Goal: Task Accomplishment & Management: Use online tool/utility

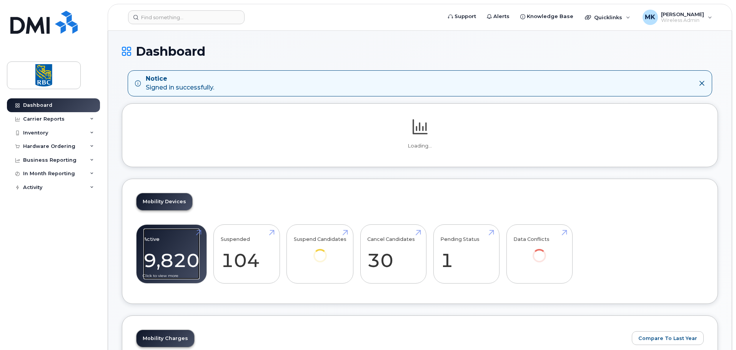
click at [166, 256] on link "Active 9,820 67%" at bounding box center [171, 254] width 56 height 51
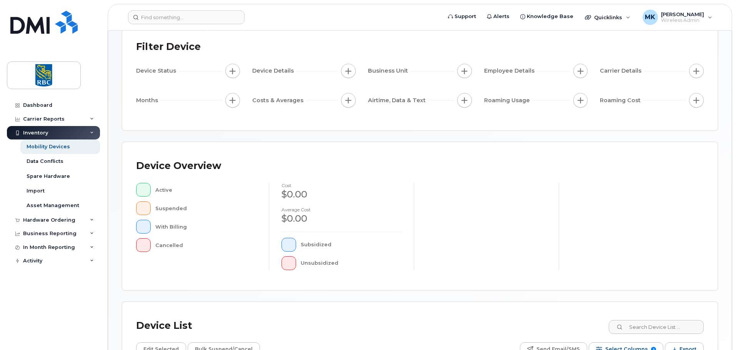
scroll to position [178, 0]
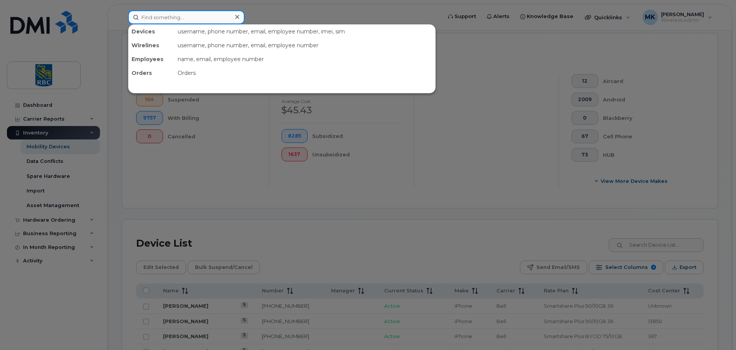
click at [177, 16] on input at bounding box center [186, 17] width 117 height 14
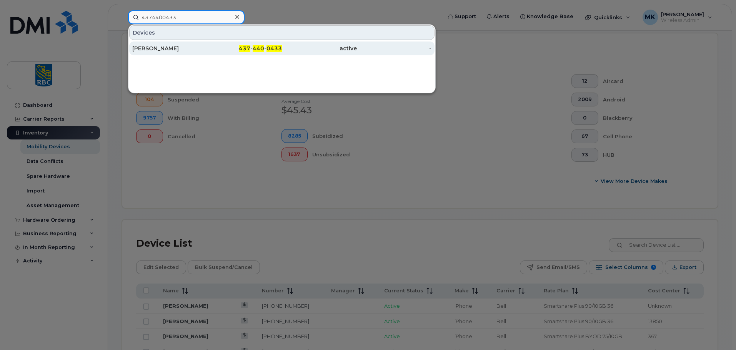
type input "4374400433"
click at [202, 50] on div "[PERSON_NAME]" at bounding box center [169, 49] width 75 height 8
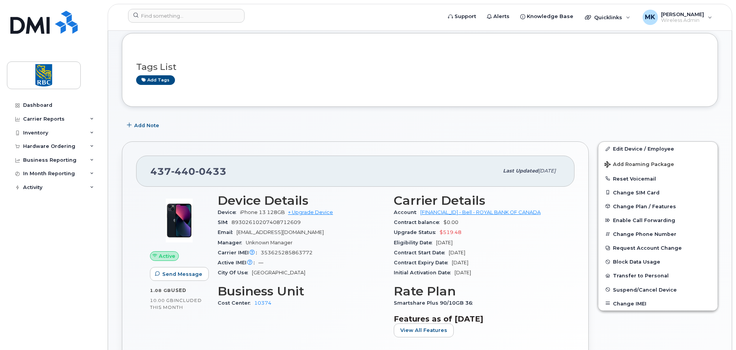
scroll to position [77, 0]
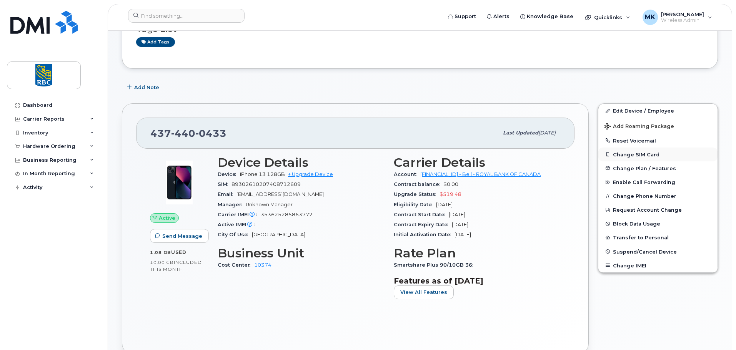
click at [625, 153] on button "Change SIM Card" at bounding box center [657, 155] width 119 height 14
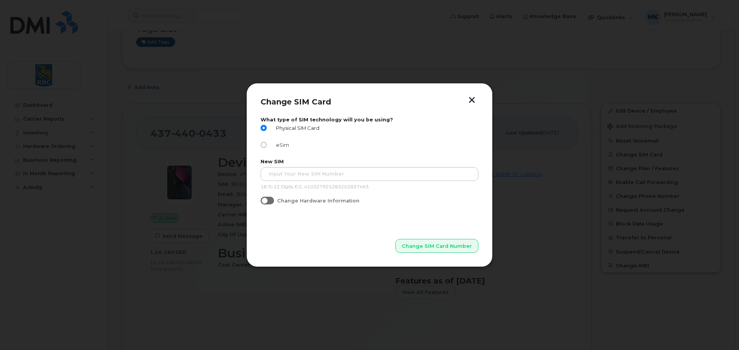
click at [270, 145] on label "eSim" at bounding box center [274, 145] width 28 height 6
click at [267, 145] on input "eSim" at bounding box center [263, 145] width 6 height 6
radio input "true"
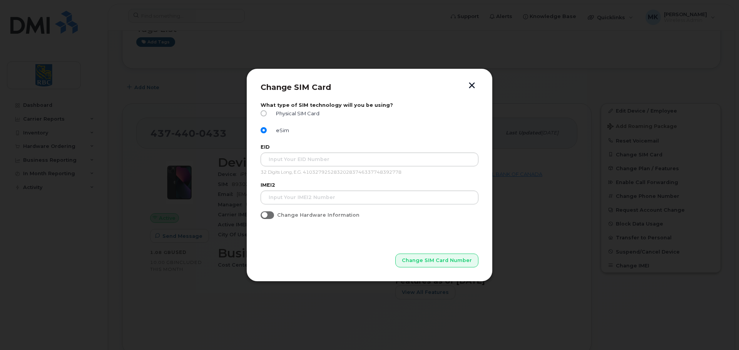
click at [468, 87] on button "button" at bounding box center [472, 86] width 12 height 8
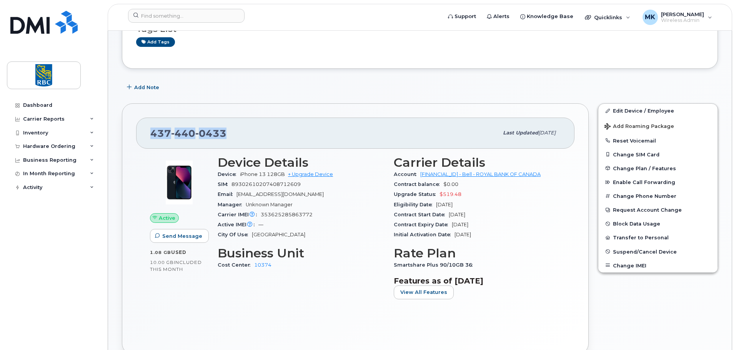
drag, startPoint x: 240, startPoint y: 132, endPoint x: 150, endPoint y: 132, distance: 90.4
click at [150, 132] on div "437 440 0433 Last updated Aug 11, 2025" at bounding box center [355, 133] width 438 height 31
copy span "437 440 0433"
